Goal: Answer question/provide support

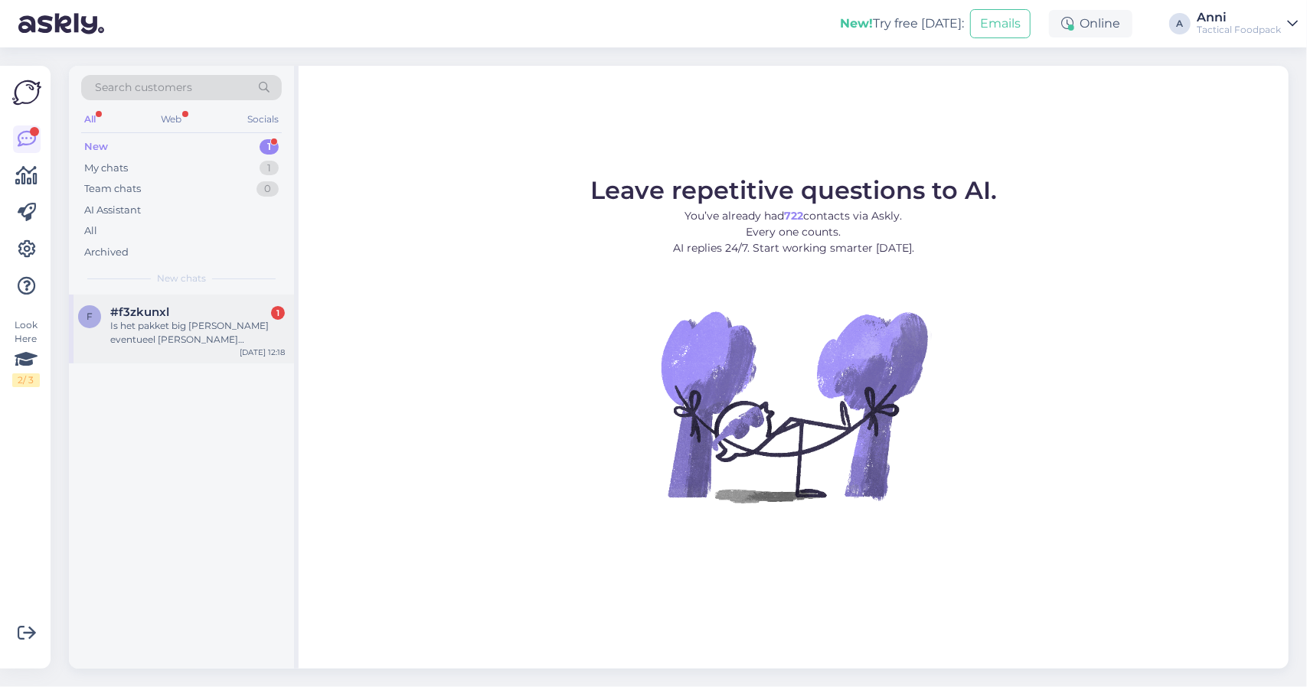
click at [153, 322] on div "Is het pakket big [PERSON_NAME] eventueel [PERSON_NAME] houdbaar [PERSON_NAME] …" at bounding box center [197, 333] width 175 height 28
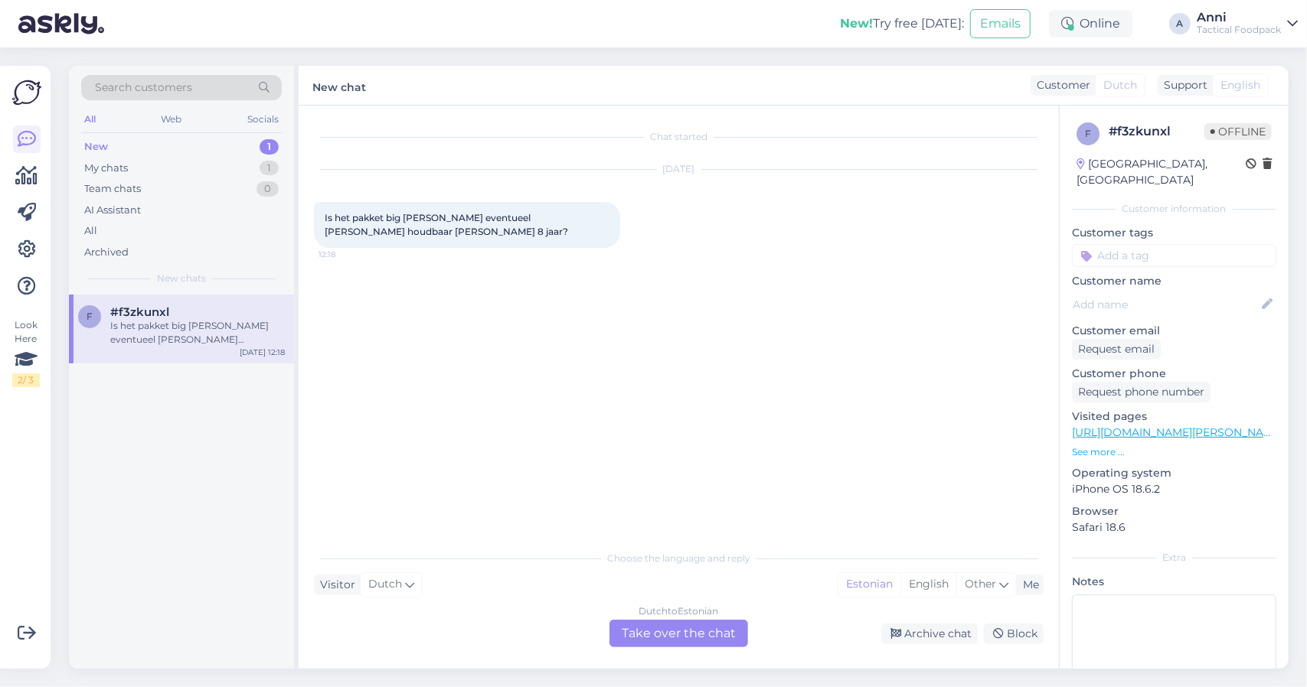
click at [624, 630] on div "Dutch to Estonian Take over the chat" at bounding box center [678, 634] width 139 height 28
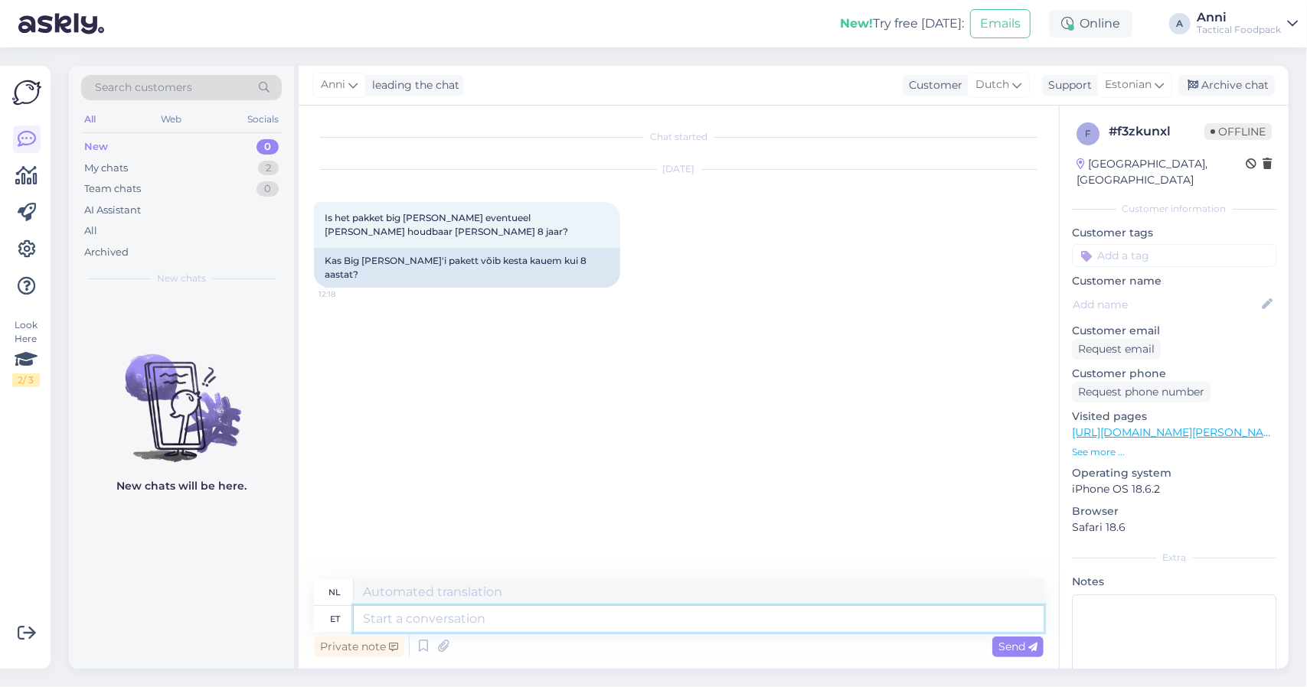
click at [580, 618] on textarea at bounding box center [699, 619] width 690 height 26
click at [354, 227] on div "Is het pakket big mike eventueel langer houdbaar dan 8 jaar? 12:18" at bounding box center [467, 225] width 306 height 46
copy div "Is het pakket big mike eventueel langer houdbaar dan 8 jaar? 12:18"
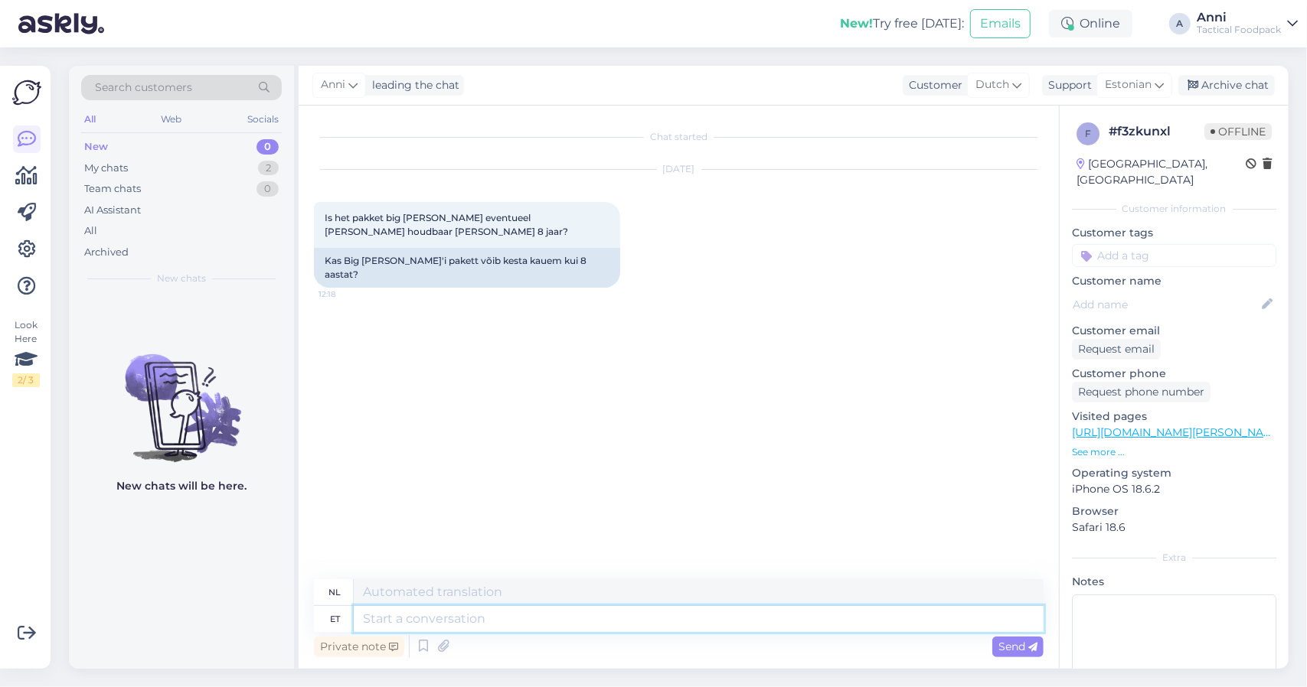
click at [410, 625] on textarea at bounding box center [699, 619] width 690 height 26
type textarea "Tere,"
type textarea "Hallo"
type textarea "Tere,"
type textarea "Hallo,"
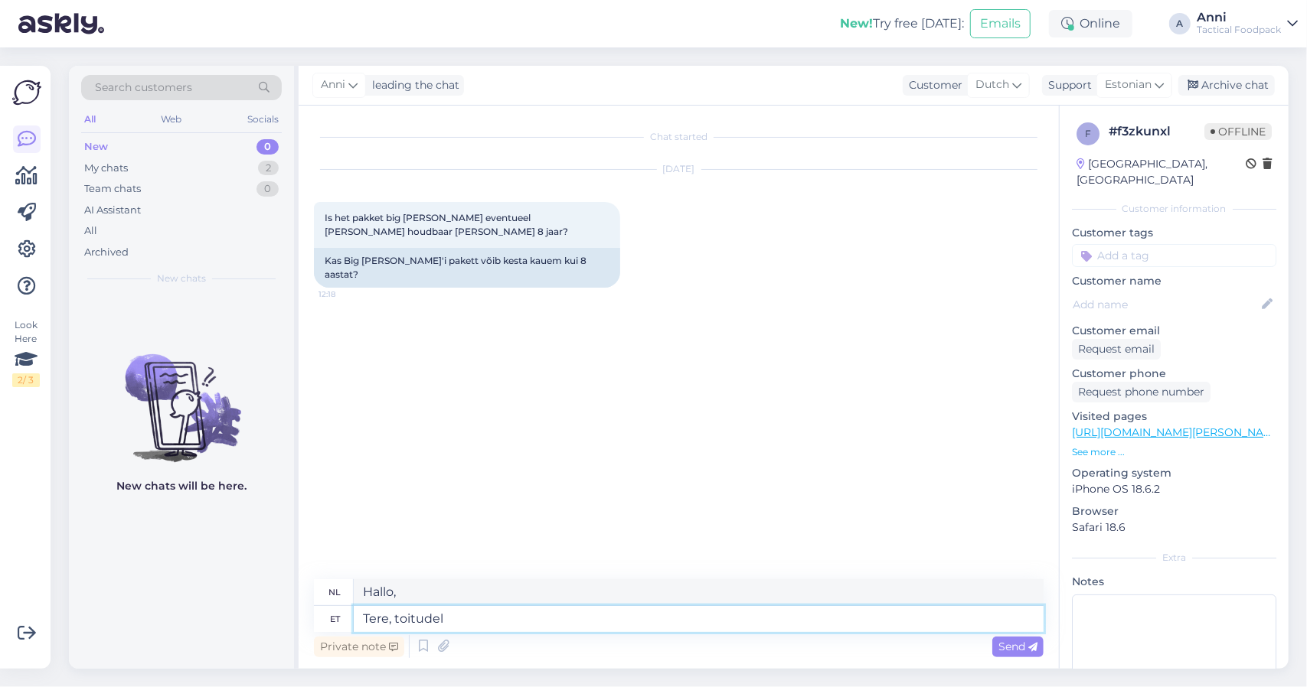
type textarea "Tere, toitudel o"
type textarea "Hallo, fijnproevers"
type textarea "Tere, toitudel on"
type textarea "Hallo, het eten is"
type textarea "Tere, toitudel on säilivus"
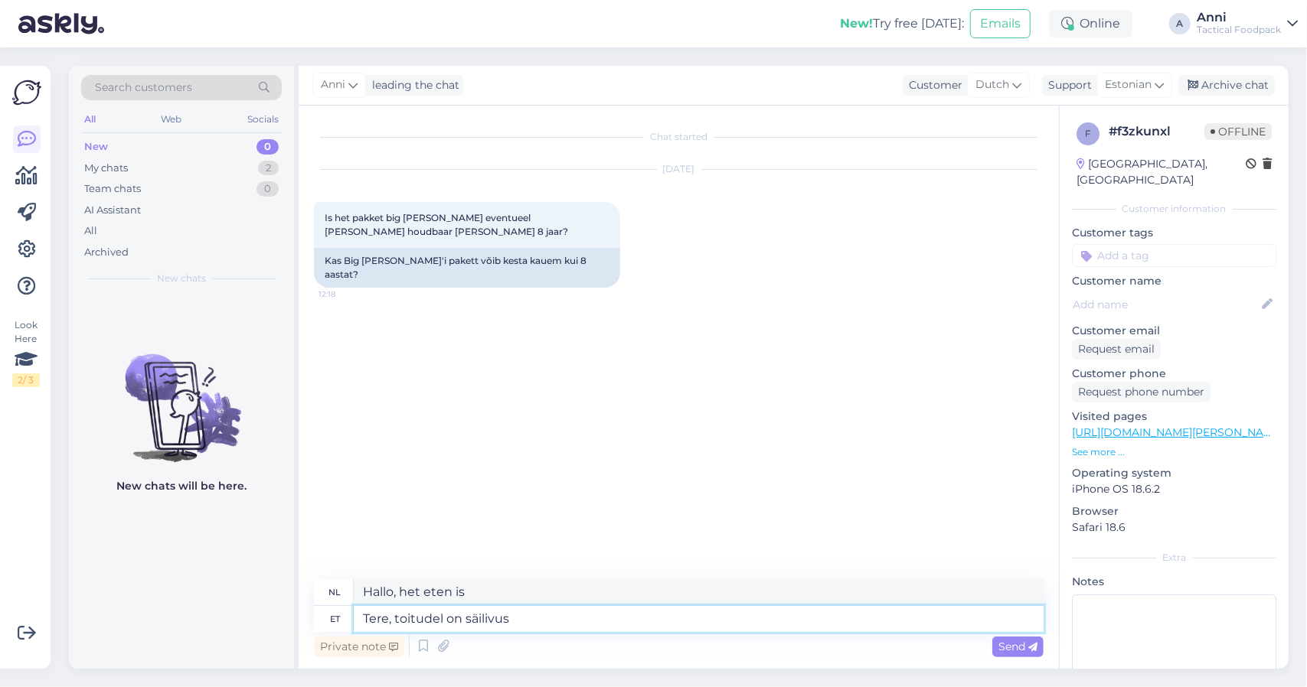
type textarea "Hallo, voedingsmiddelen hebben een houdbaarheidsdatum."
type textarea "Tere, toitudel on säilivus 8 a"
type textarea "Hallo, het eten heeft een houdbaarheid van 8"
type textarea "Tere, toitudel on säilivus 8 aastat a"
type textarea "Hallo, het eten is 8 jaar houdbaar."
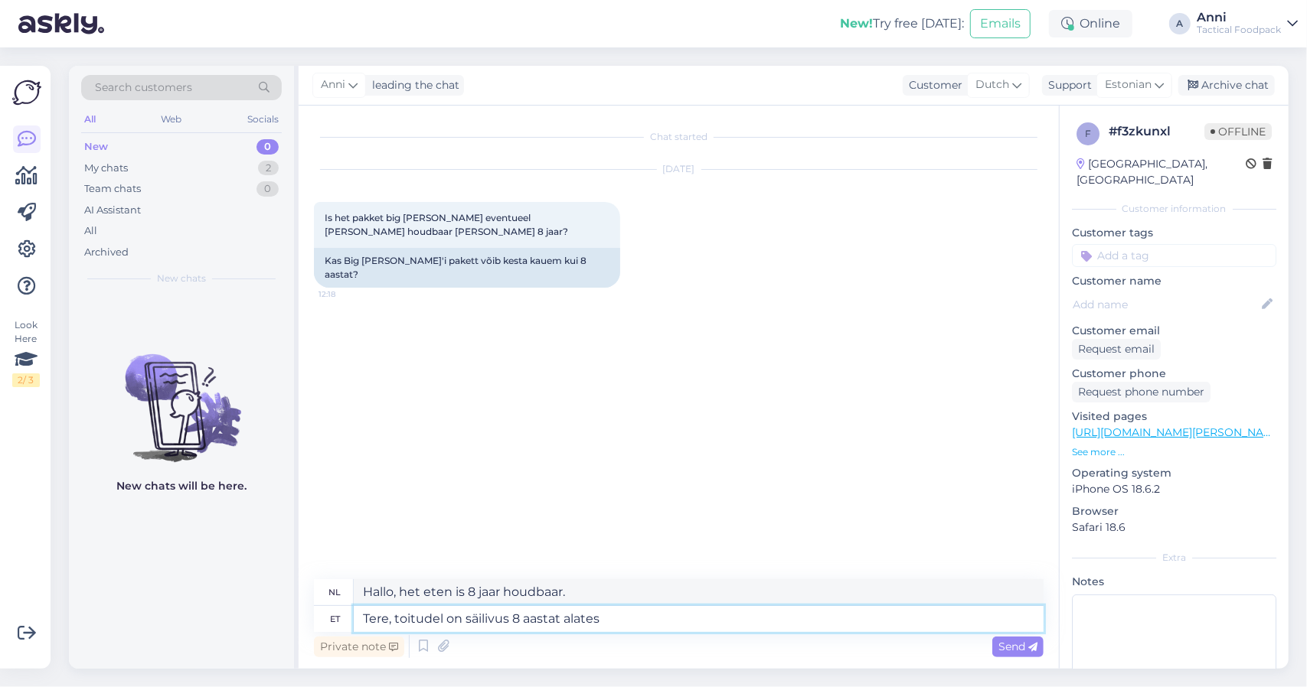
type textarea "Tere, toitudel on säilivus 8 aastat alates"
type textarea "Hallo, het eten heeft een houdbaarheid van 8 jaar vanaf"
type textarea "Tere, toitudel on säilivus 8 aastat alates tootmiskuupäevast."
type textarea "Hallo, het voedsel heeft een houdbaarheid van 8 jaar vanaf de productiedatum."
type textarea "Tere, toitudel on säilivus 8 aastat alates tootmiskuupäevast."
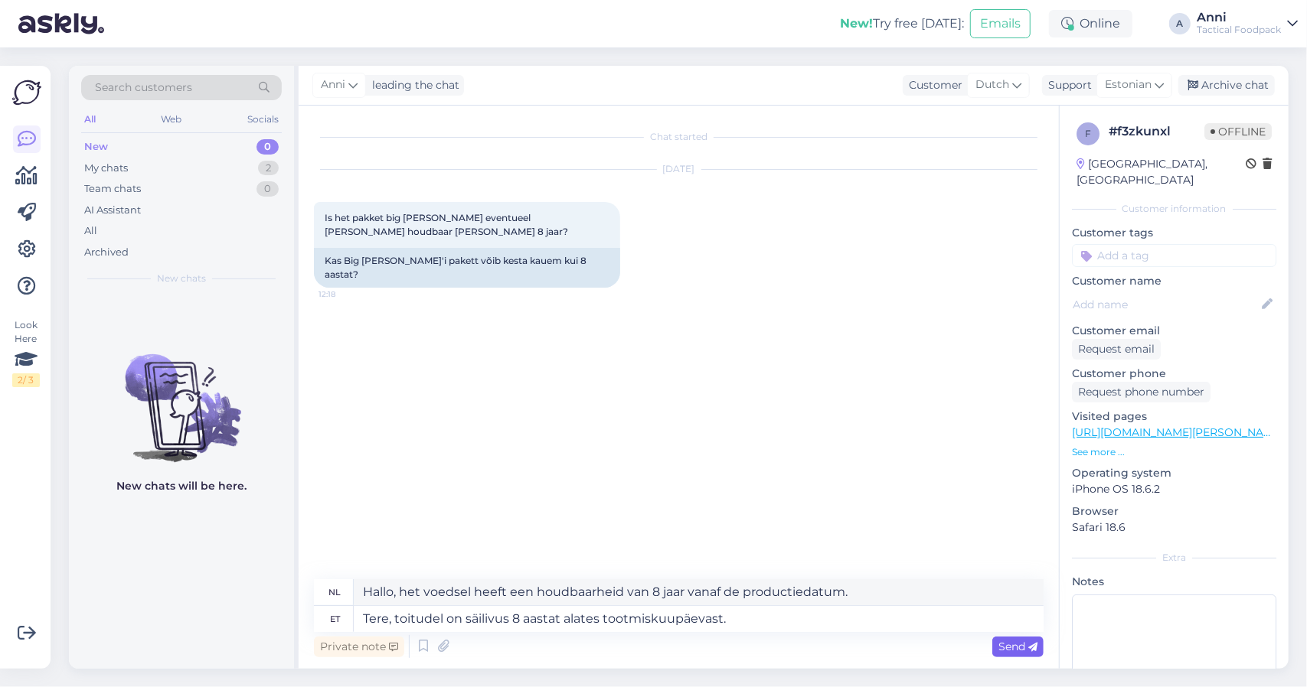
click at [1012, 642] on span "Send" at bounding box center [1017, 647] width 39 height 14
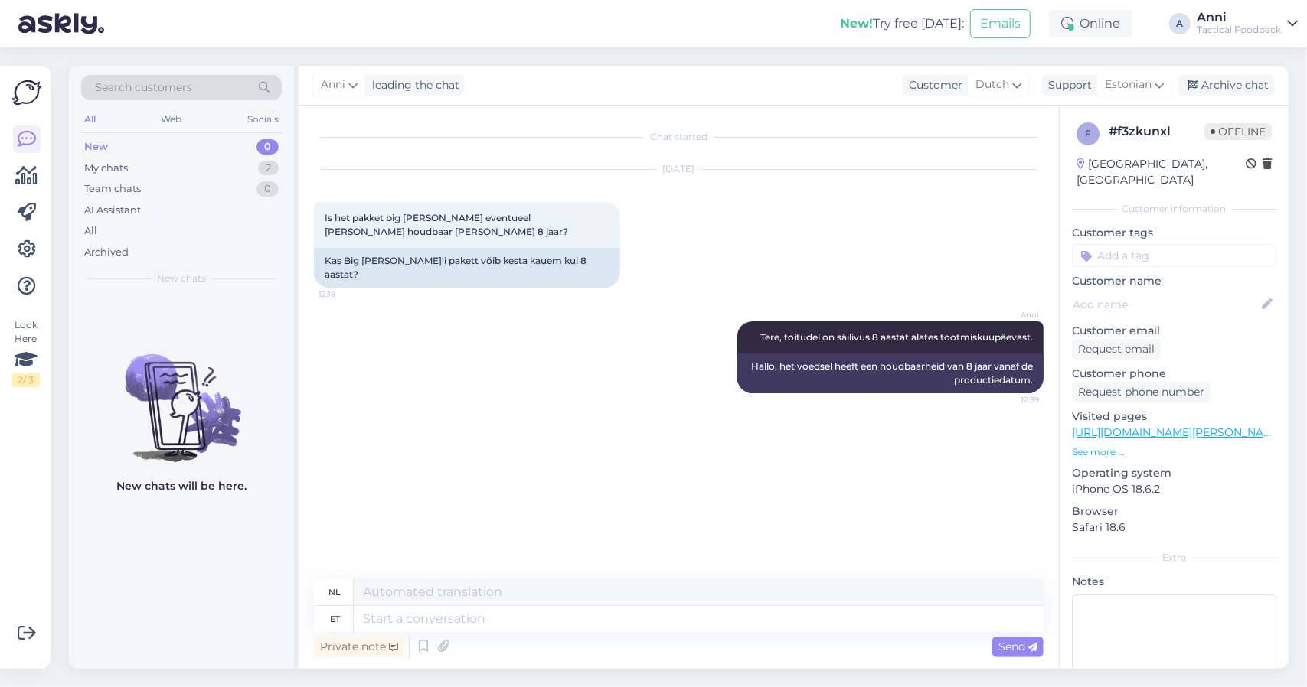
click at [503, 417] on div "Chat started Sep 23 2025 Is het pakket big mike eventueel langer houdbaar dan 8…" at bounding box center [685, 343] width 743 height 445
